Goal: Task Accomplishment & Management: Manage account settings

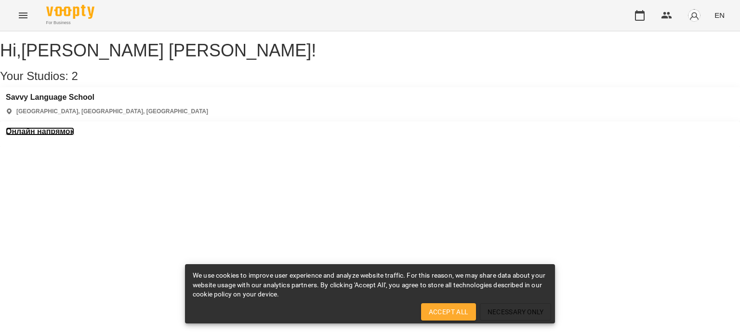
click at [74, 127] on h3 "Онлайн напрямок" at bounding box center [40, 131] width 68 height 9
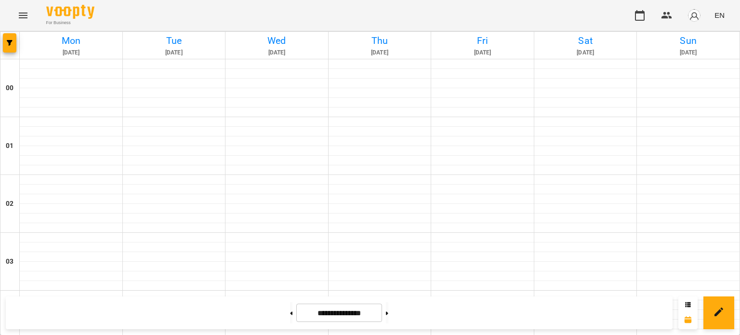
scroll to position [578, 0]
click at [388, 316] on button at bounding box center [387, 312] width 2 height 21
type input "**********"
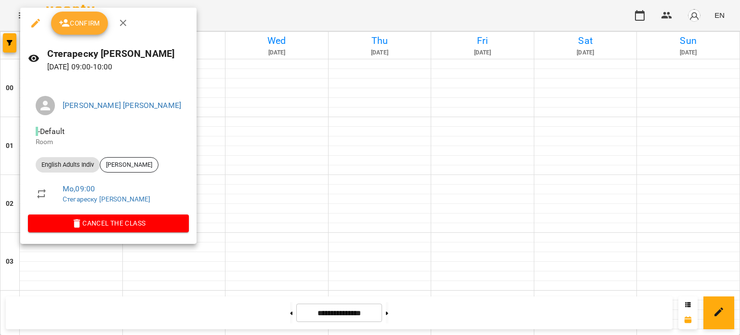
click at [87, 26] on span "Confirm" at bounding box center [79, 23] width 41 height 12
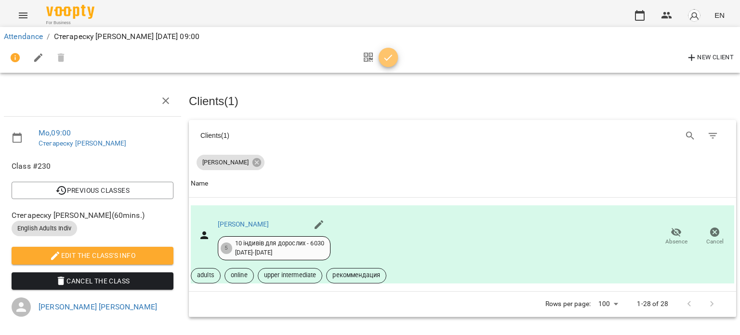
click at [385, 56] on icon "button" at bounding box center [389, 58] width 12 height 12
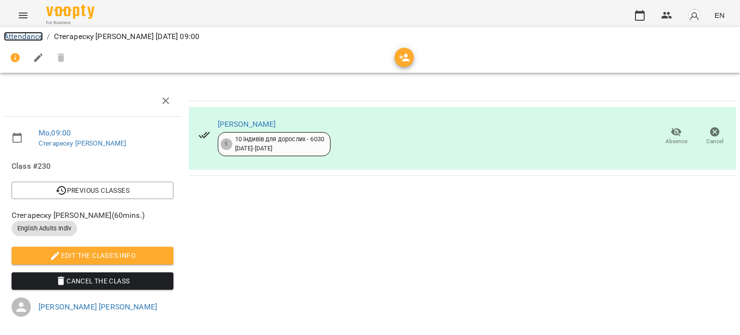
click at [33, 34] on link "Attendance" at bounding box center [23, 36] width 39 height 9
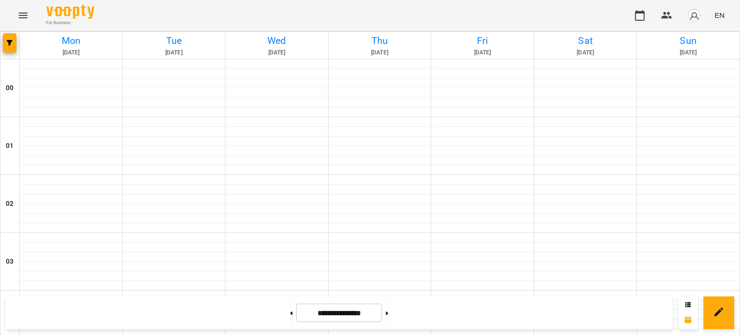
scroll to position [482, 0]
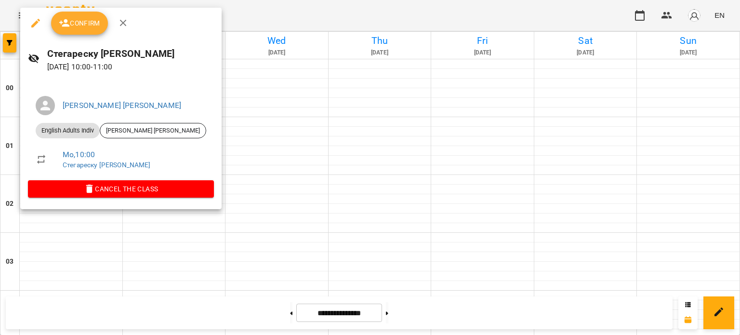
click at [92, 27] on span "Confirm" at bounding box center [79, 23] width 41 height 12
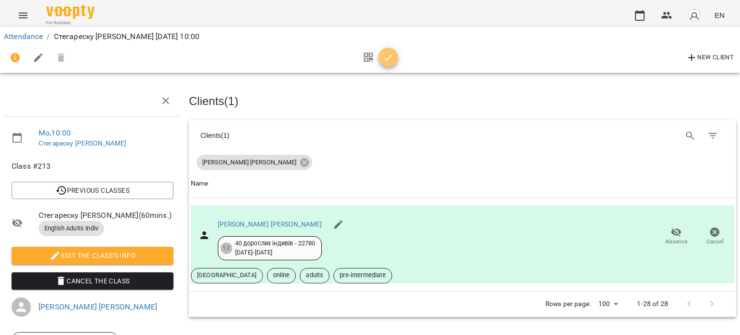
click at [383, 54] on icon "button" at bounding box center [389, 58] width 12 height 12
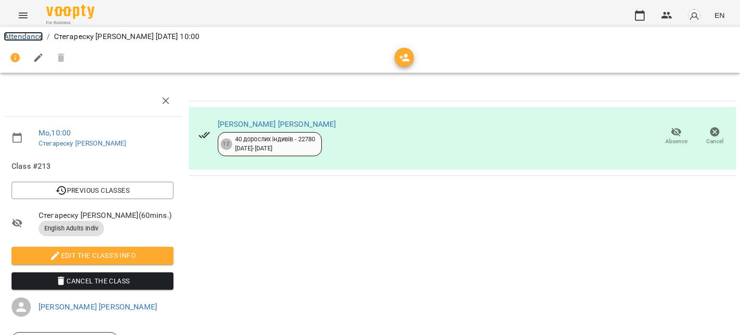
click at [20, 33] on link "Attendance" at bounding box center [23, 36] width 39 height 9
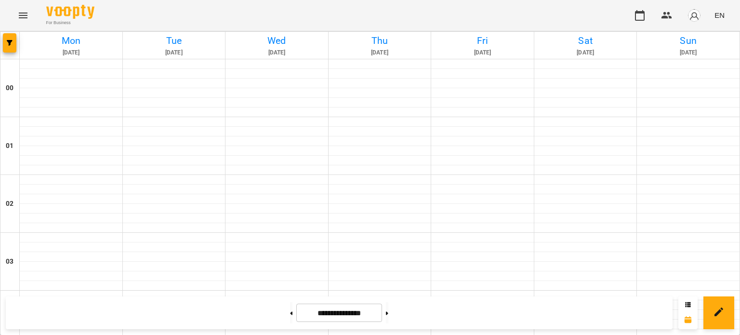
scroll to position [675, 0]
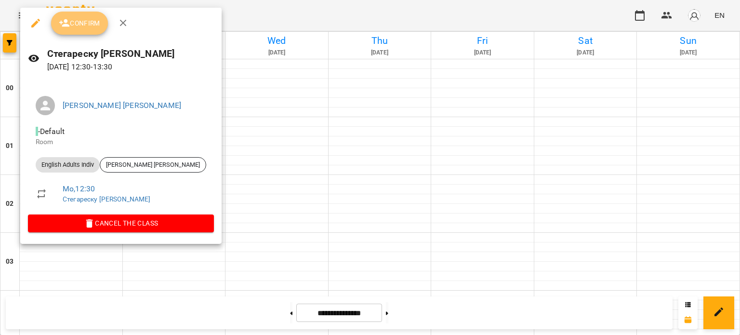
click at [74, 25] on span "Confirm" at bounding box center [79, 23] width 41 height 12
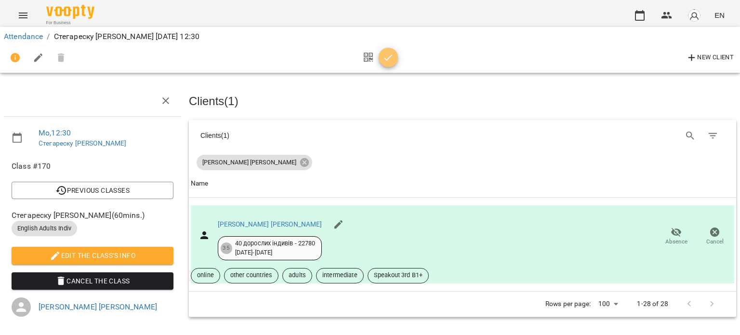
click at [381, 61] on span "button" at bounding box center [388, 58] width 19 height 12
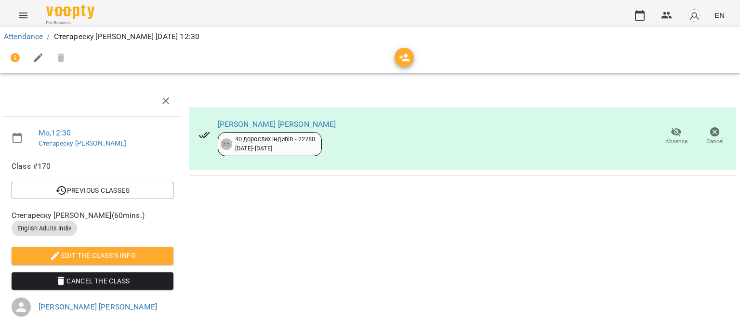
click at [21, 30] on div "Attendance / [PERSON_NAME] [PERSON_NAME] [DATE] 12:30" at bounding box center [370, 36] width 736 height 15
click at [21, 32] on link "Attendance" at bounding box center [23, 36] width 39 height 9
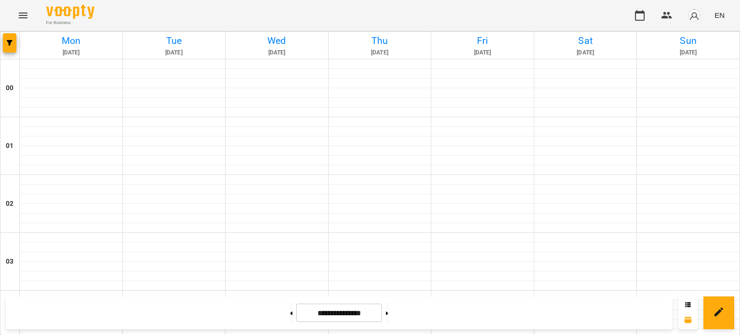
scroll to position [675, 0]
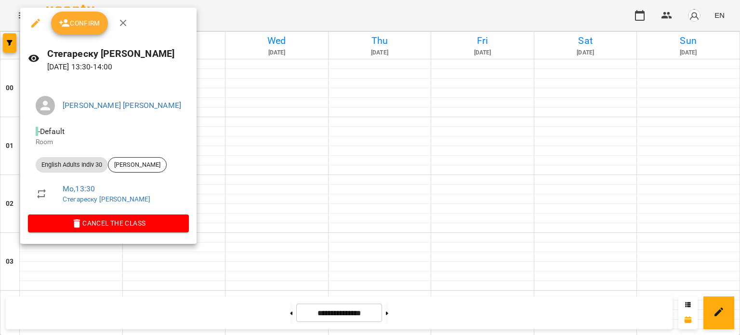
click at [87, 28] on span "Confirm" at bounding box center [79, 23] width 41 height 12
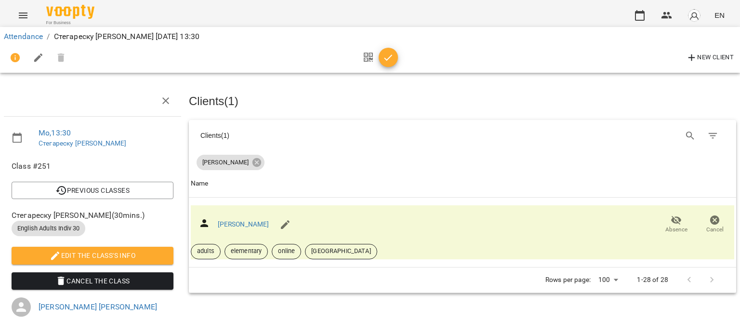
click at [388, 55] on icon "button" at bounding box center [389, 58] width 12 height 12
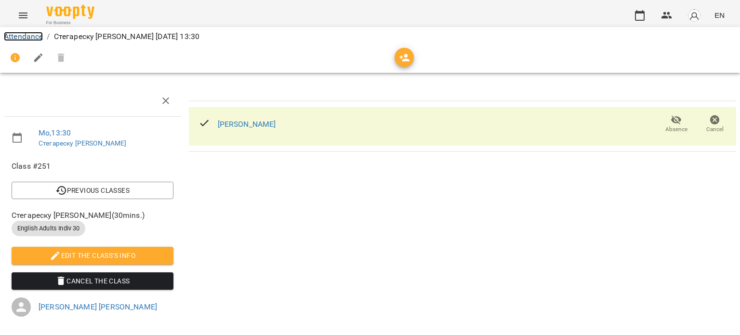
click at [20, 34] on link "Attendance" at bounding box center [23, 36] width 39 height 9
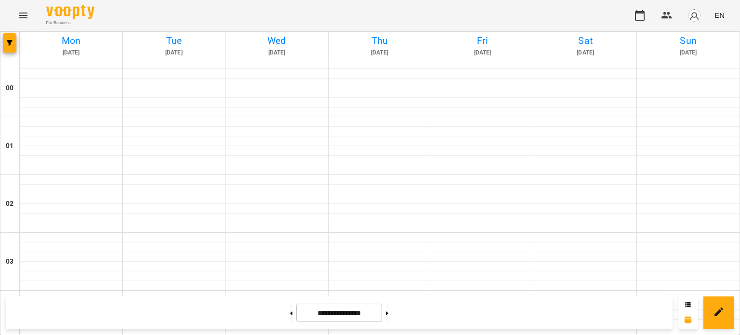
scroll to position [916, 0]
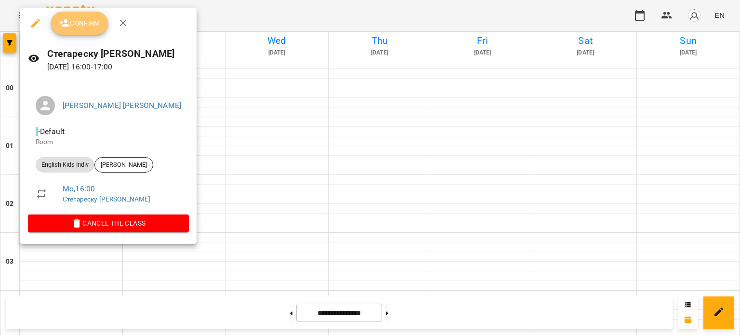
click at [96, 18] on span "Confirm" at bounding box center [79, 23] width 41 height 12
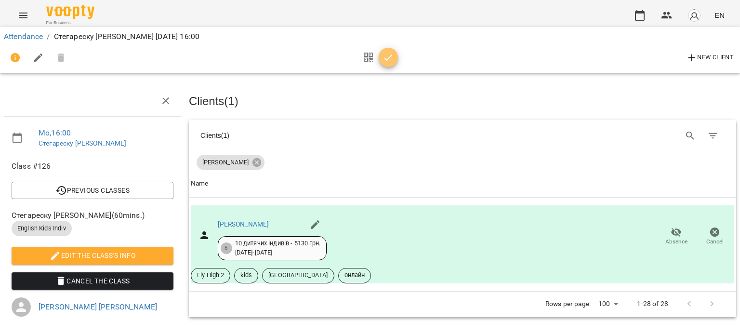
click at [388, 55] on icon "button" at bounding box center [389, 58] width 12 height 12
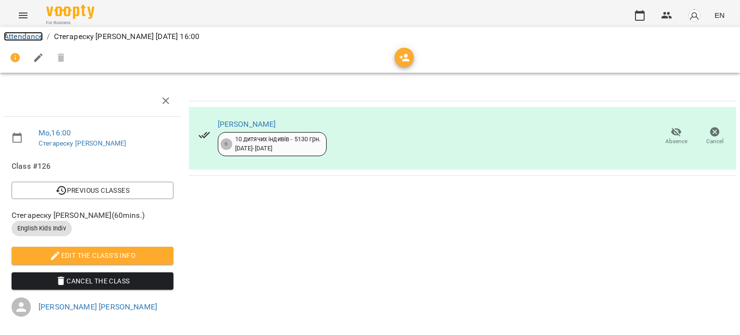
click at [20, 36] on link "Attendance" at bounding box center [23, 36] width 39 height 9
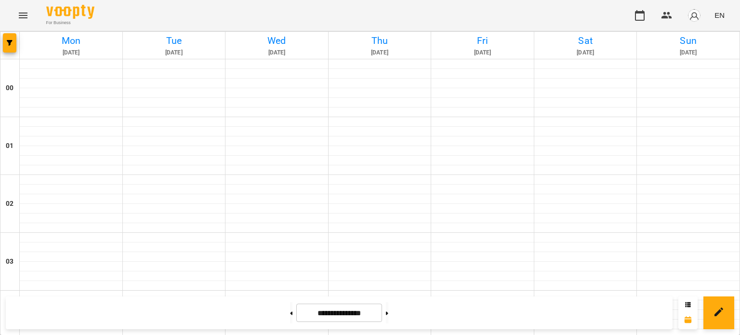
scroll to position [1108, 0]
